Goal: Information Seeking & Learning: Learn about a topic

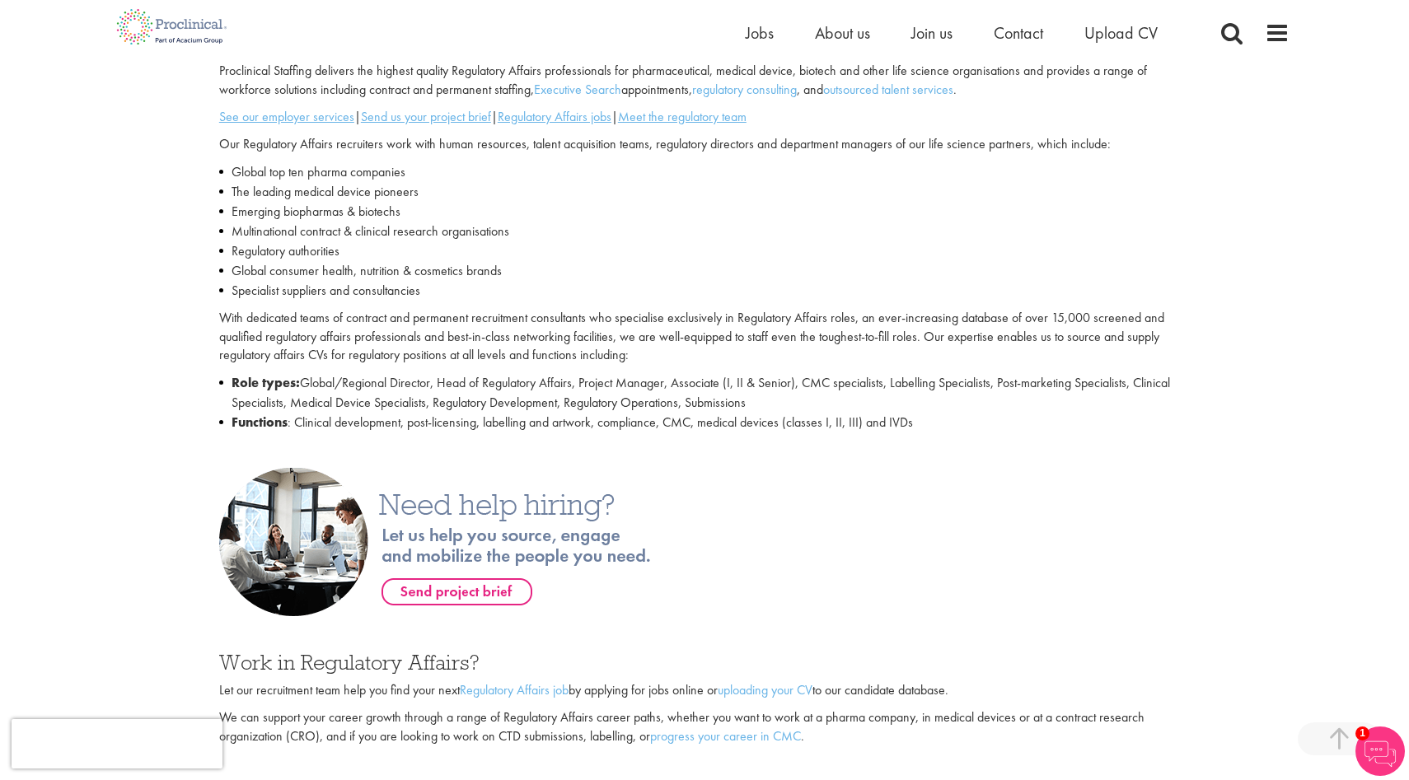
scroll to position [513, 0]
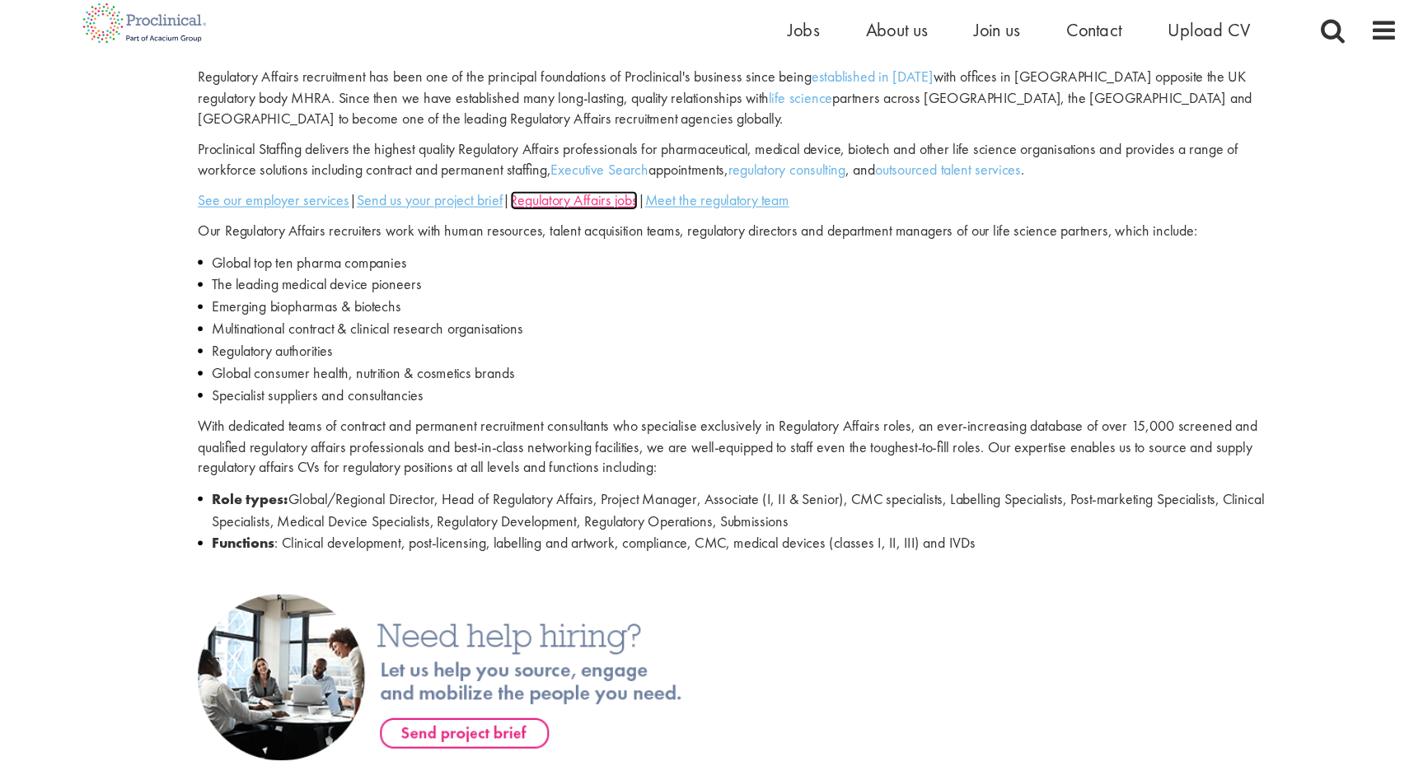
click at [543, 186] on u "Regulatory Affairs jobs" at bounding box center [555, 184] width 114 height 17
